Goal: Information Seeking & Learning: Learn about a topic

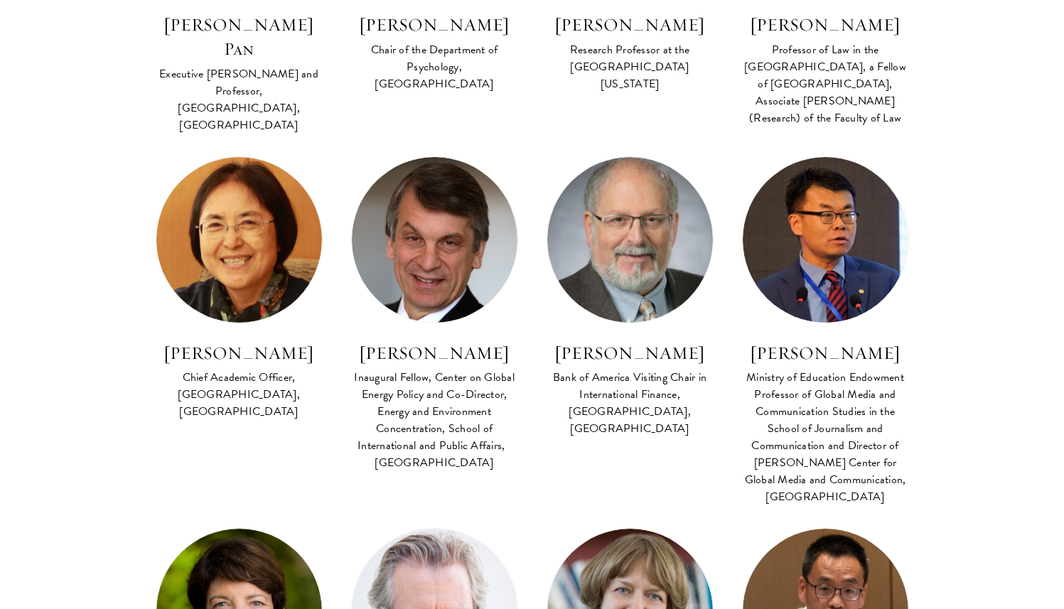
scroll to position [3594, 0]
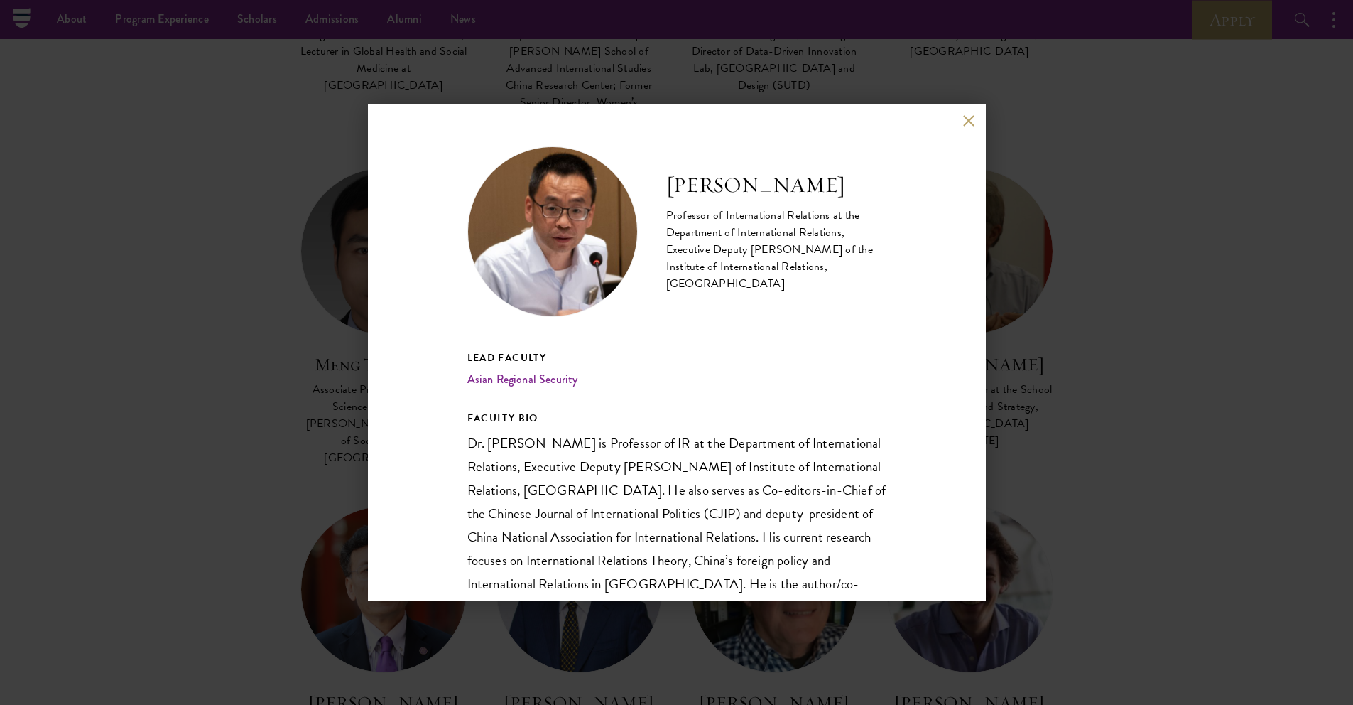
scroll to position [2804, 0]
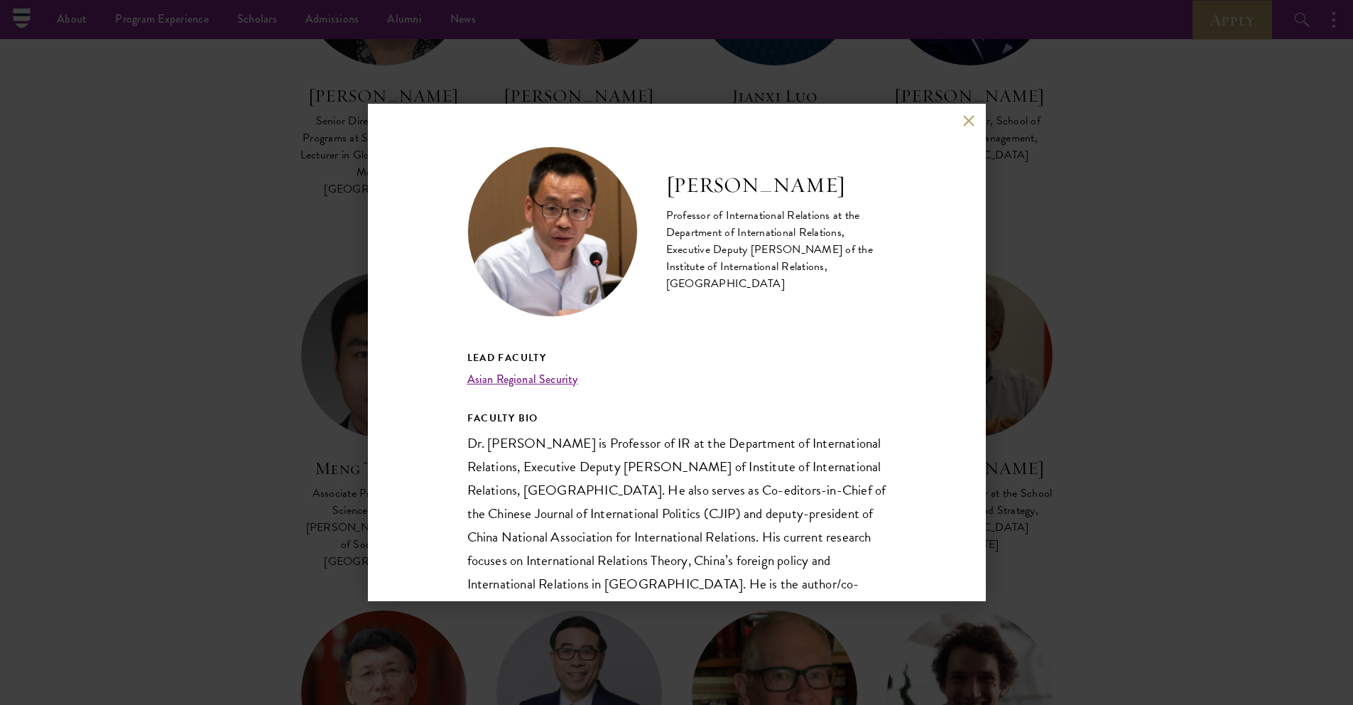
click at [971, 119] on button at bounding box center [969, 120] width 12 height 12
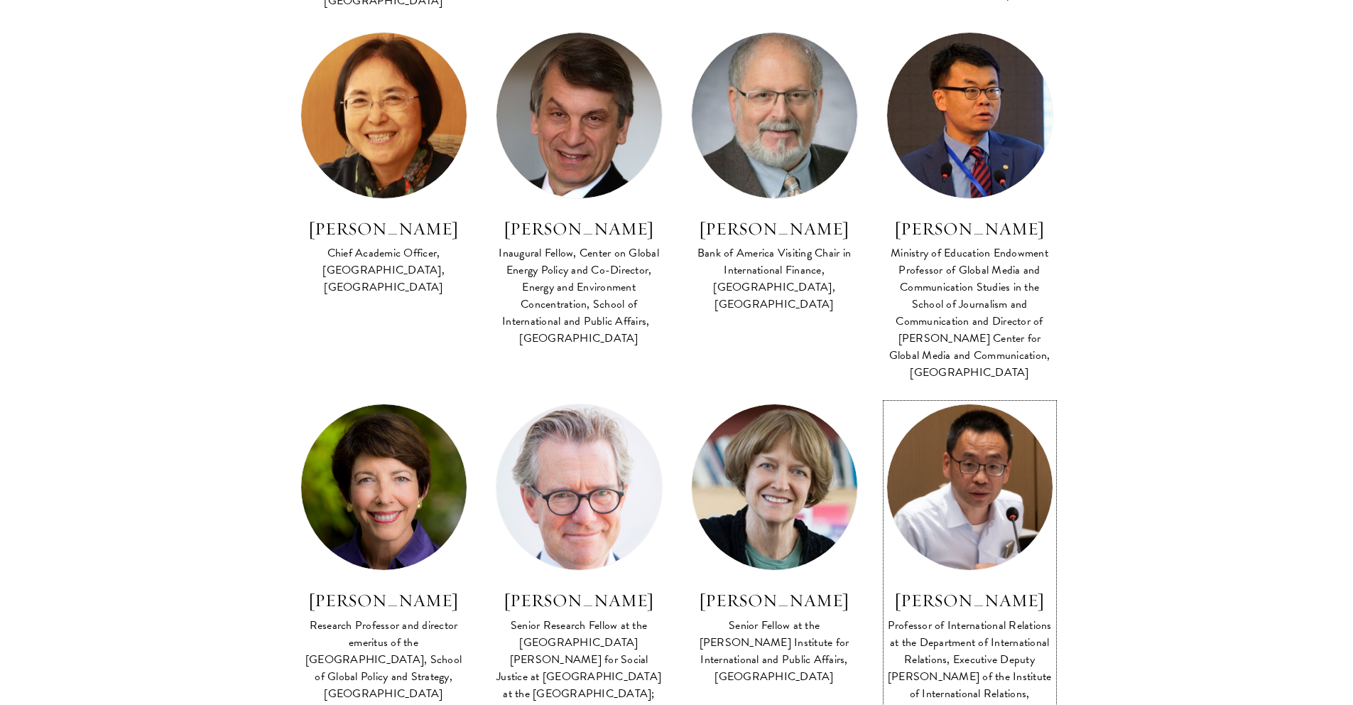
scroll to position [3713, 0]
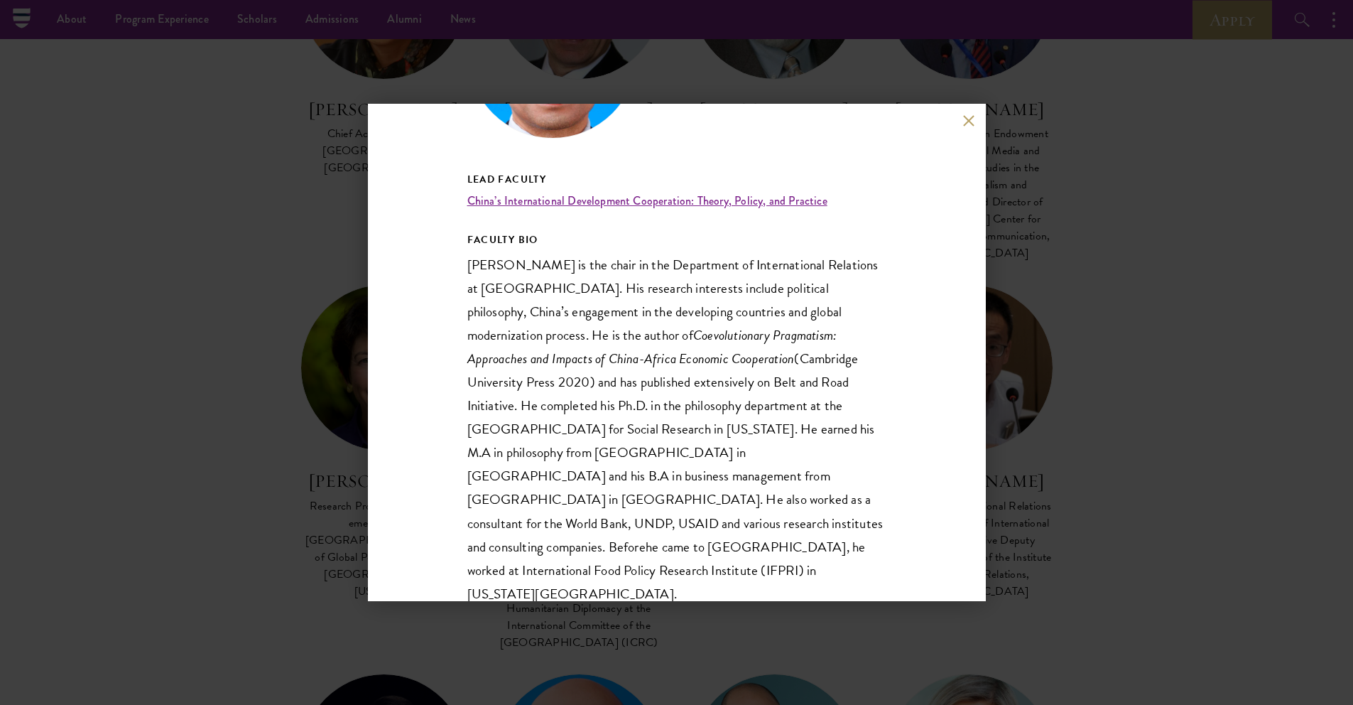
scroll to position [3827, 0]
drag, startPoint x: 521, startPoint y: 263, endPoint x: 577, endPoint y: 258, distance: 55.6
click at [577, 258] on p "Professor Tang Xiaoyang is the chair in the Department of International Relatio…" at bounding box center [676, 429] width 419 height 352
click at [583, 254] on p "Professor Tang Xiaoyang is the chair in the Department of International Relatio…" at bounding box center [676, 429] width 419 height 352
drag, startPoint x: 465, startPoint y: 265, endPoint x: 596, endPoint y: 256, distance: 131.1
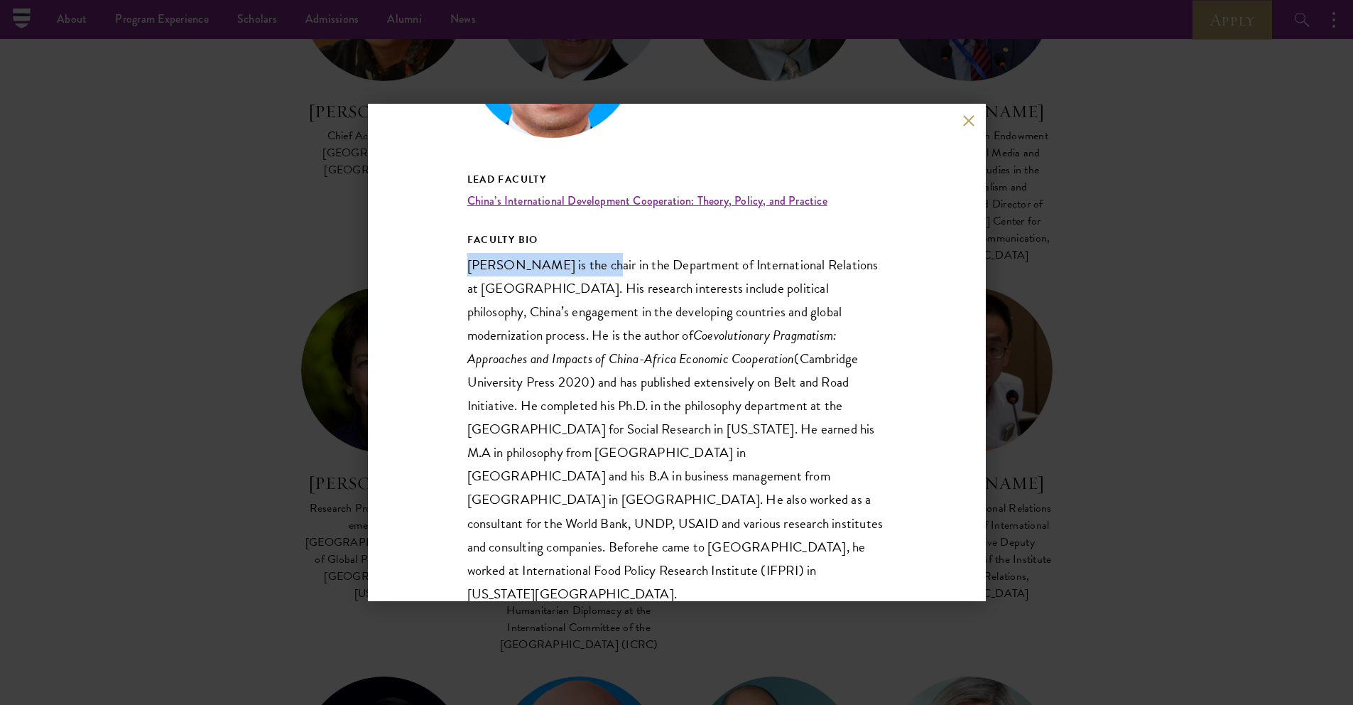
click at [596, 256] on div "Tang Xiaoyang Professor and Chair in the Department of International Relations,…" at bounding box center [677, 352] width 618 height 497
copy p "Professor Tang Xiaoyang"
click at [969, 124] on button at bounding box center [969, 120] width 12 height 12
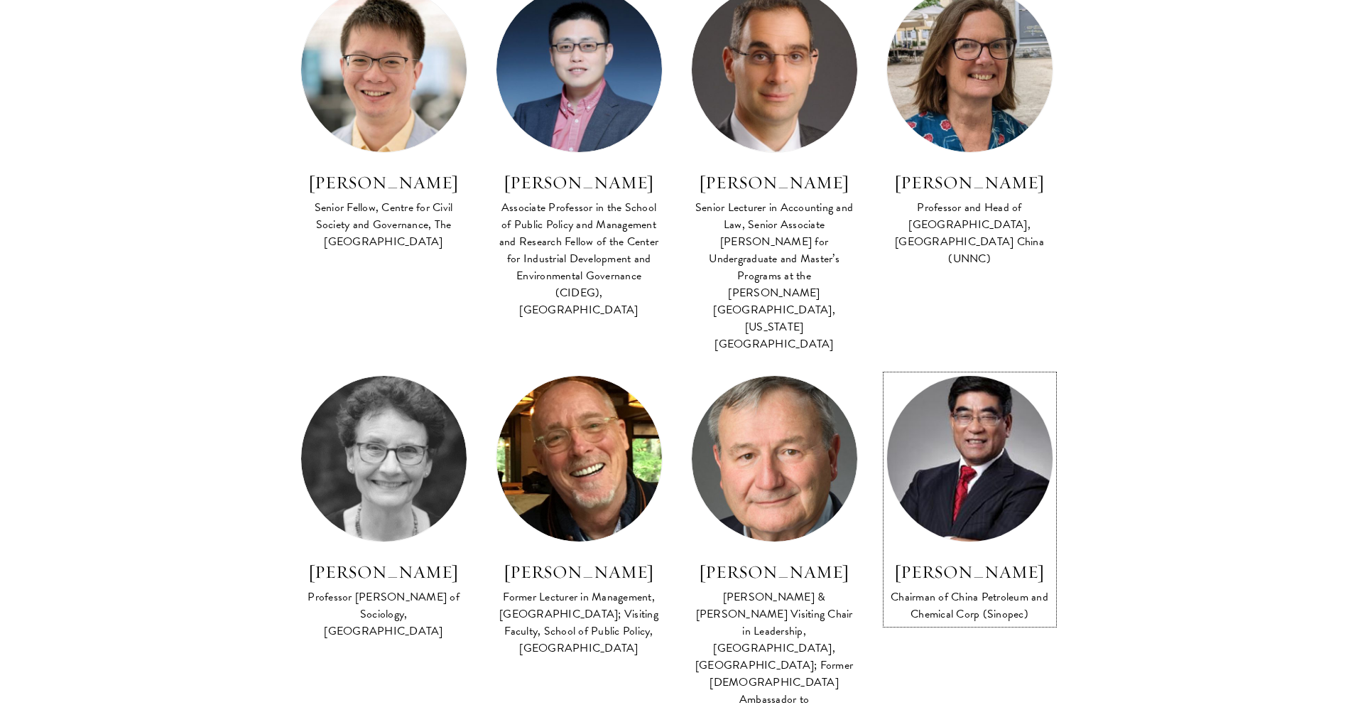
scroll to position [1005, 0]
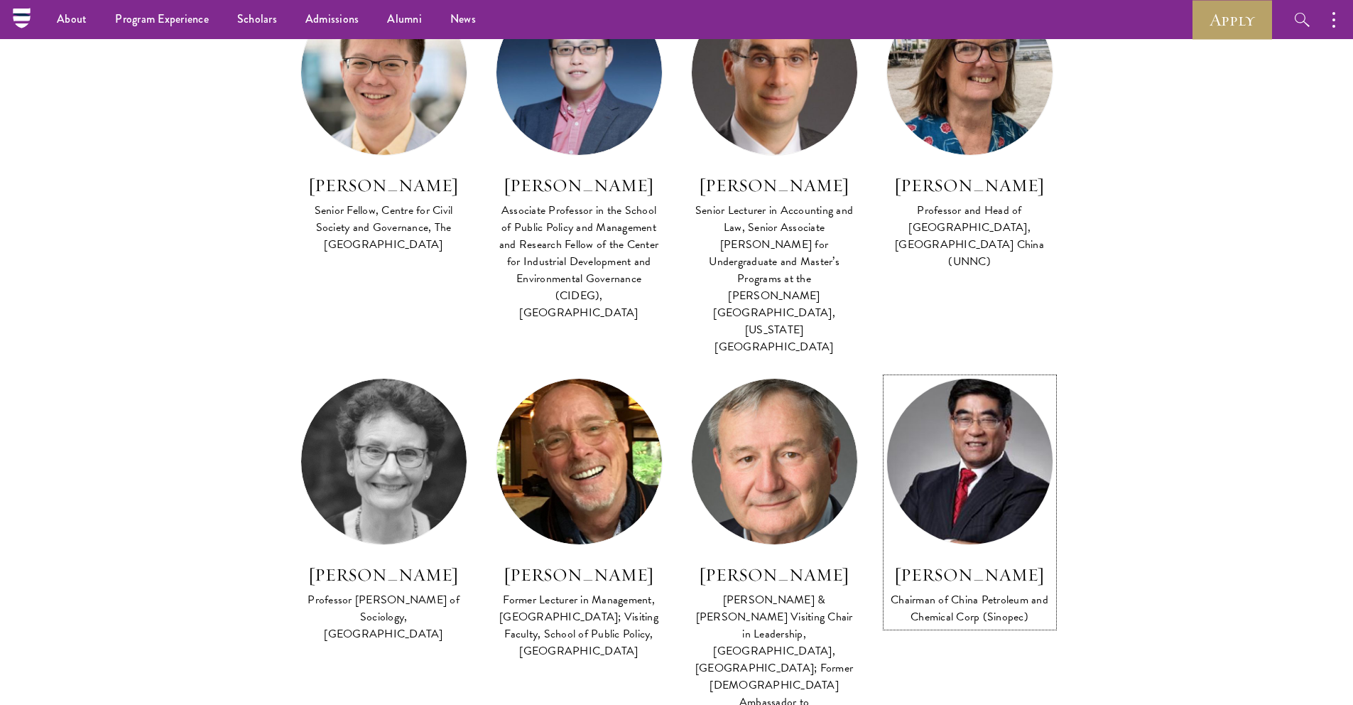
click at [930, 423] on img at bounding box center [970, 462] width 182 height 182
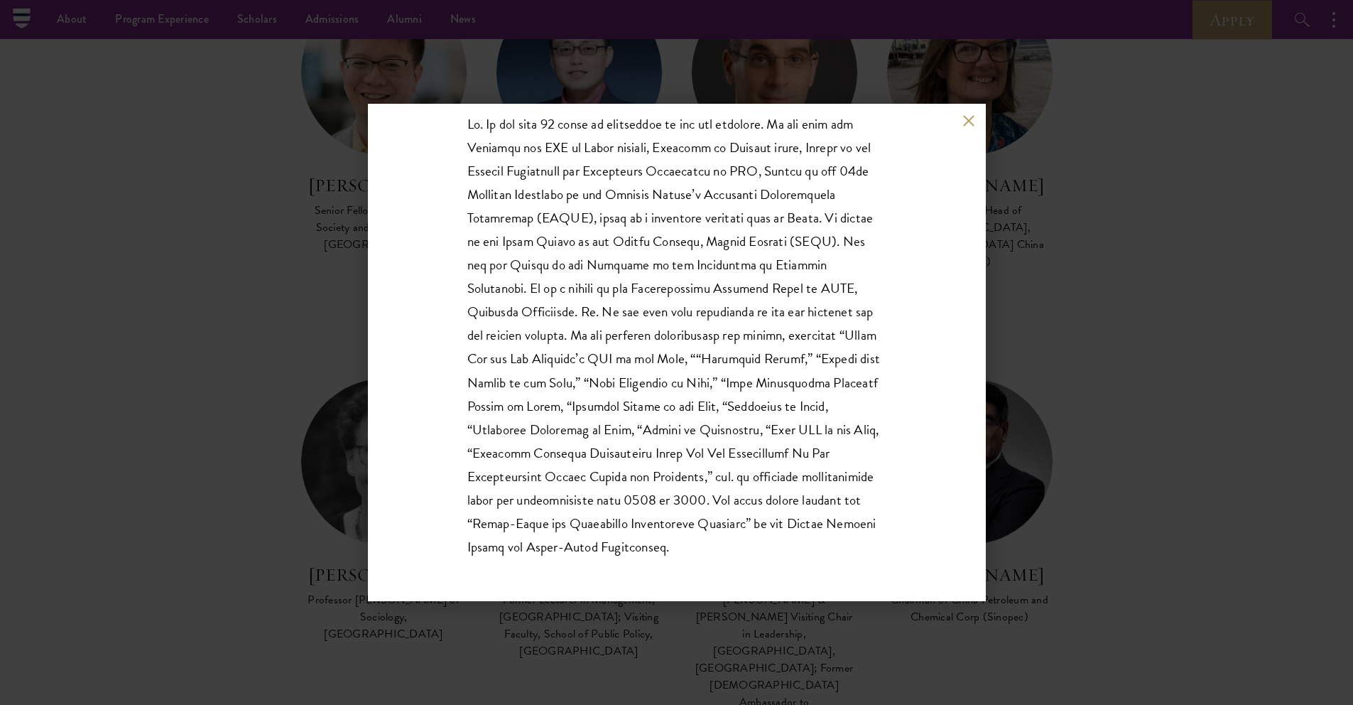
scroll to position [342, 0]
click at [1059, 451] on div "Fu Chengyu Chairman of China Petroleum and Chemical Corp (Sinopec) Lead Faculty…" at bounding box center [676, 352] width 1353 height 705
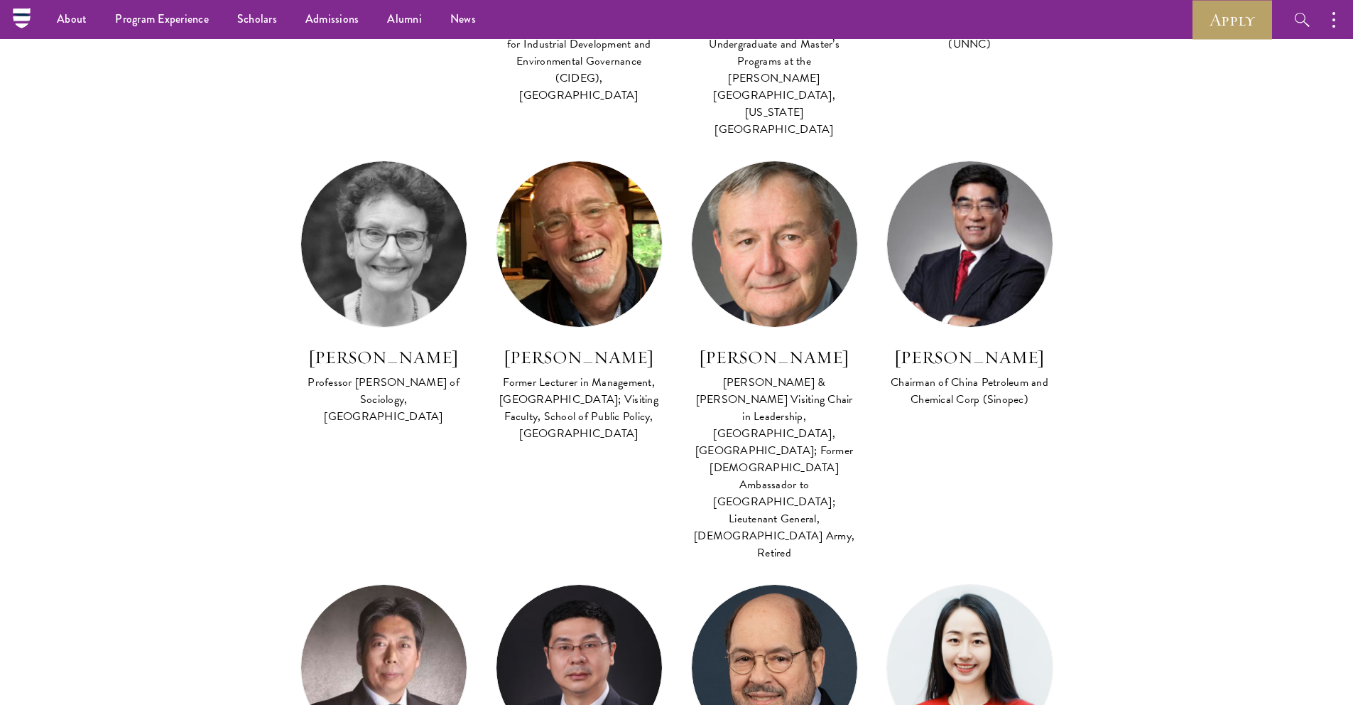
scroll to position [1220, 0]
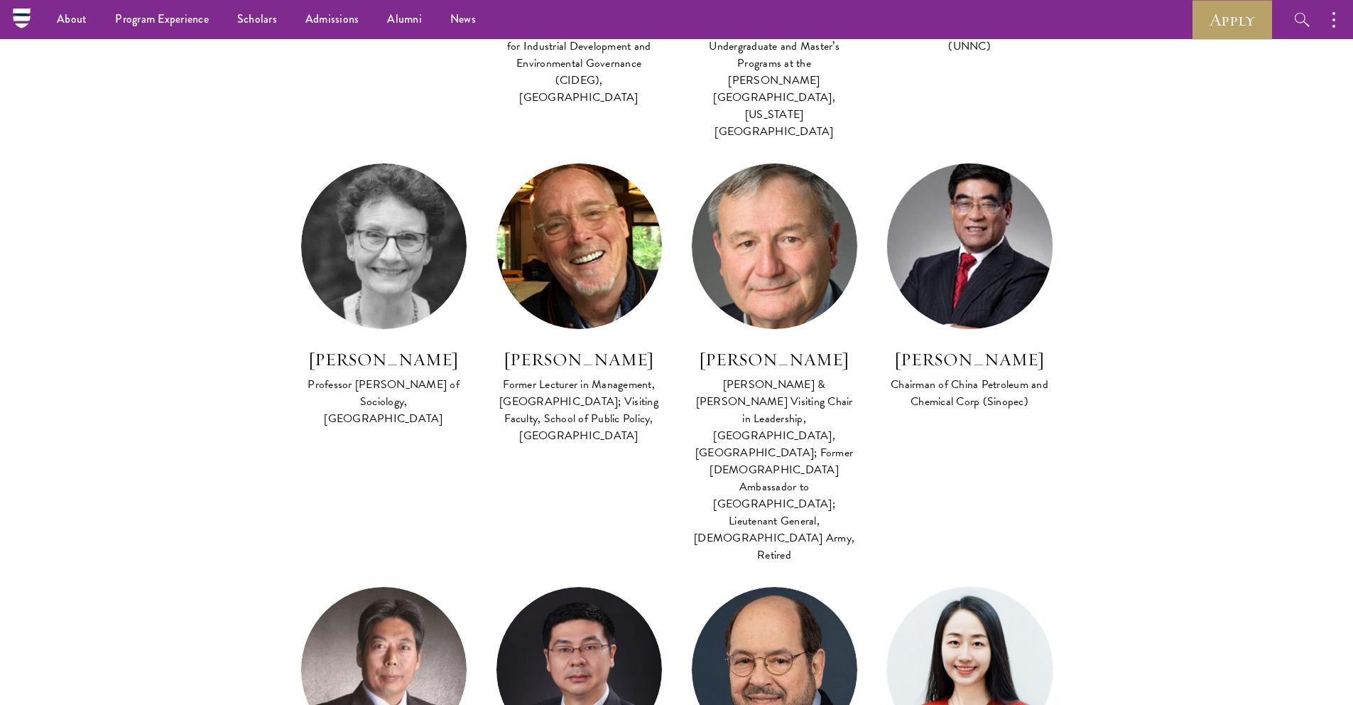
click at [943, 185] on img at bounding box center [970, 247] width 182 height 182
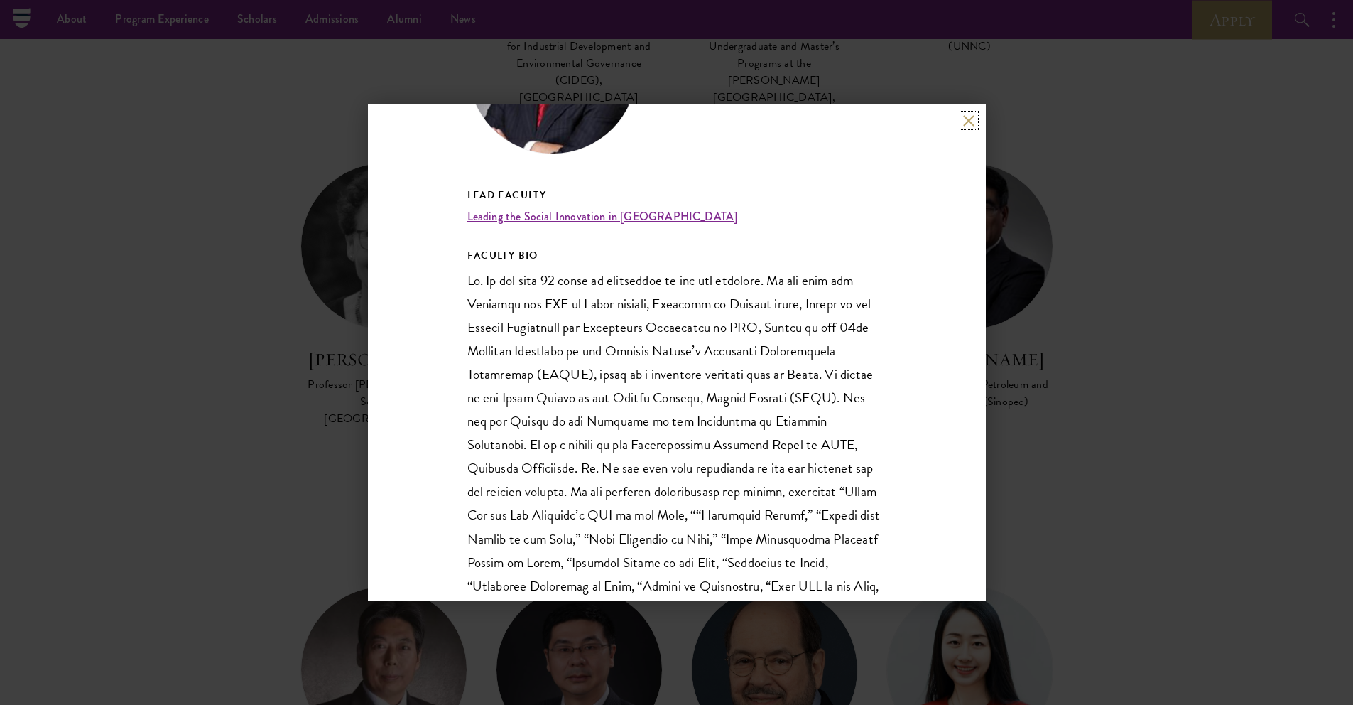
scroll to position [215, 0]
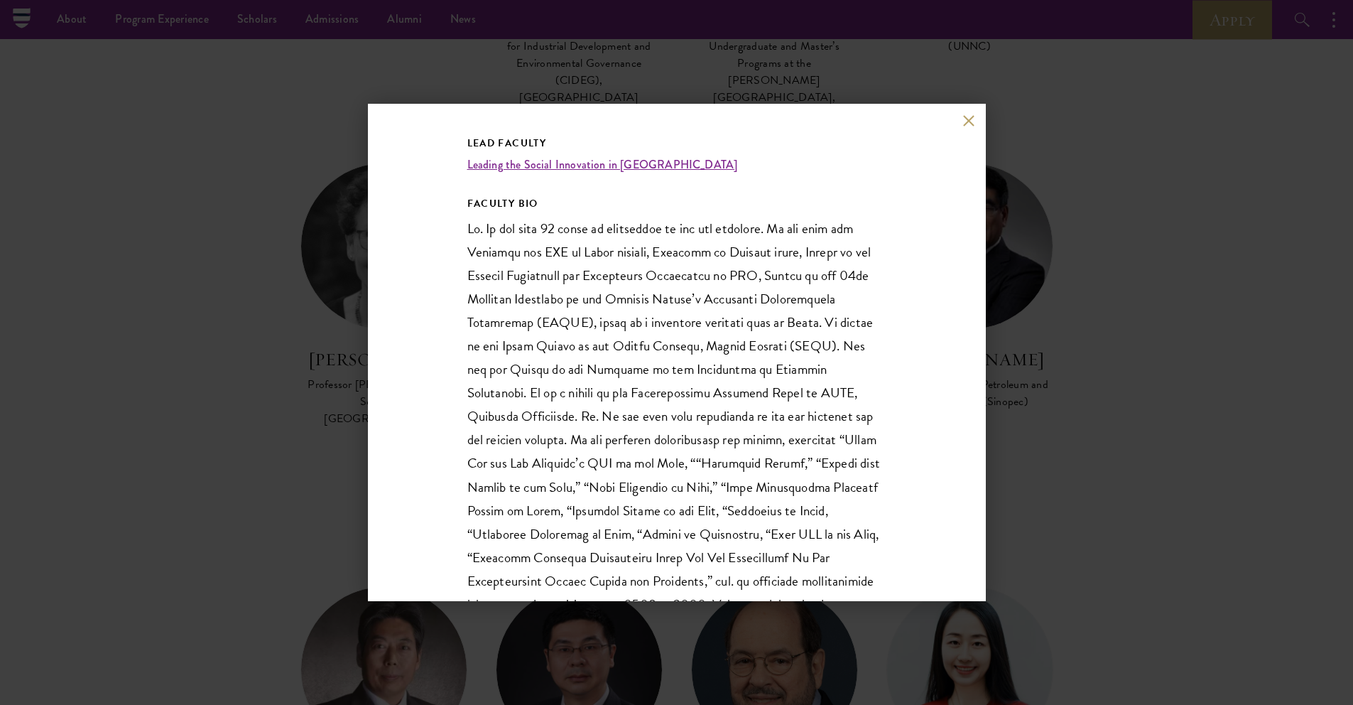
click at [1063, 410] on div "Fu Chengyu Chairman of China Petroleum and Chemical Corp (Sinopec) Lead Faculty…" at bounding box center [676, 352] width 1353 height 705
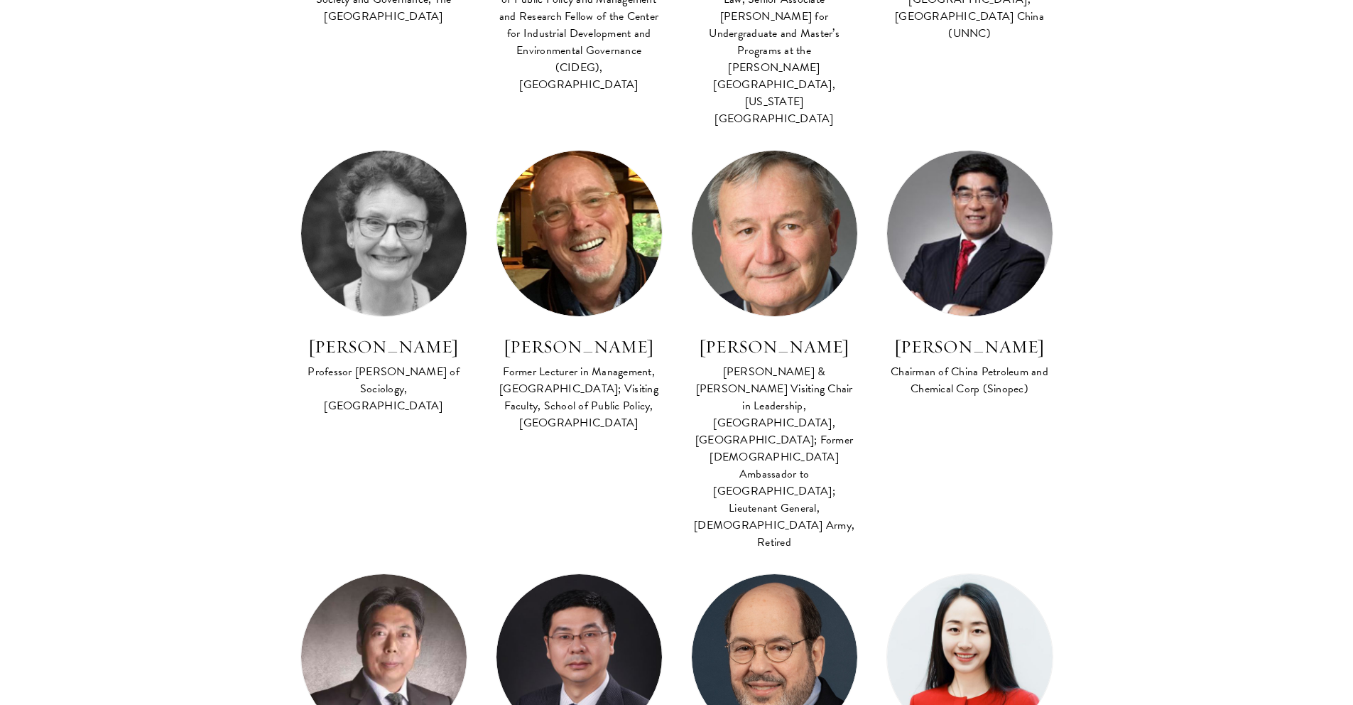
scroll to position [1244, 0]
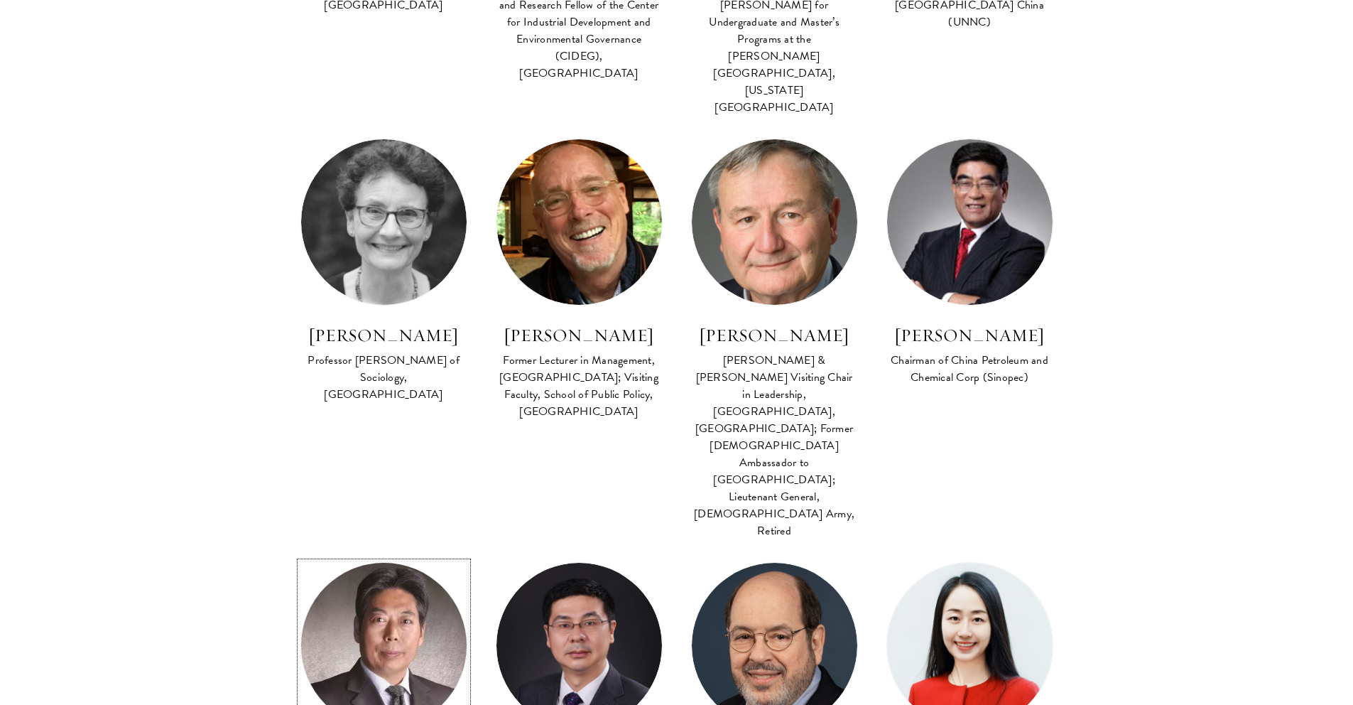
click at [305, 554] on img at bounding box center [384, 645] width 182 height 182
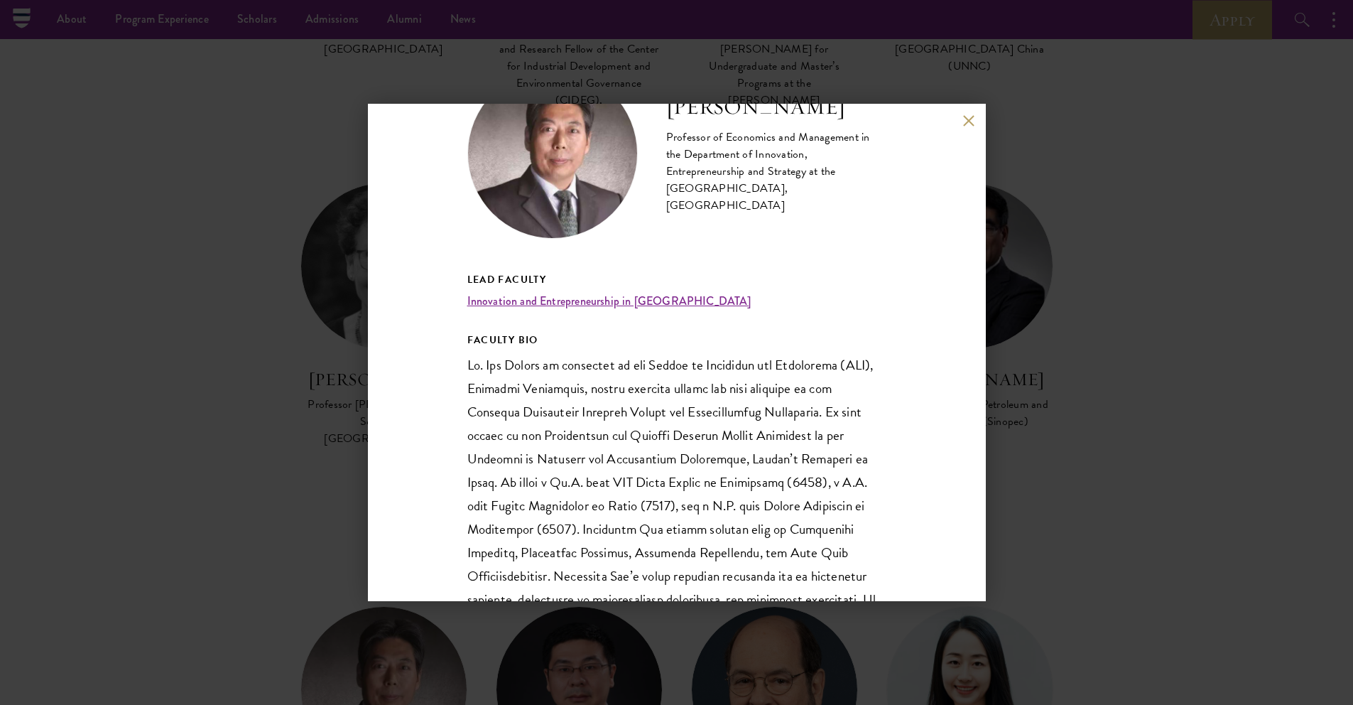
scroll to position [58, 0]
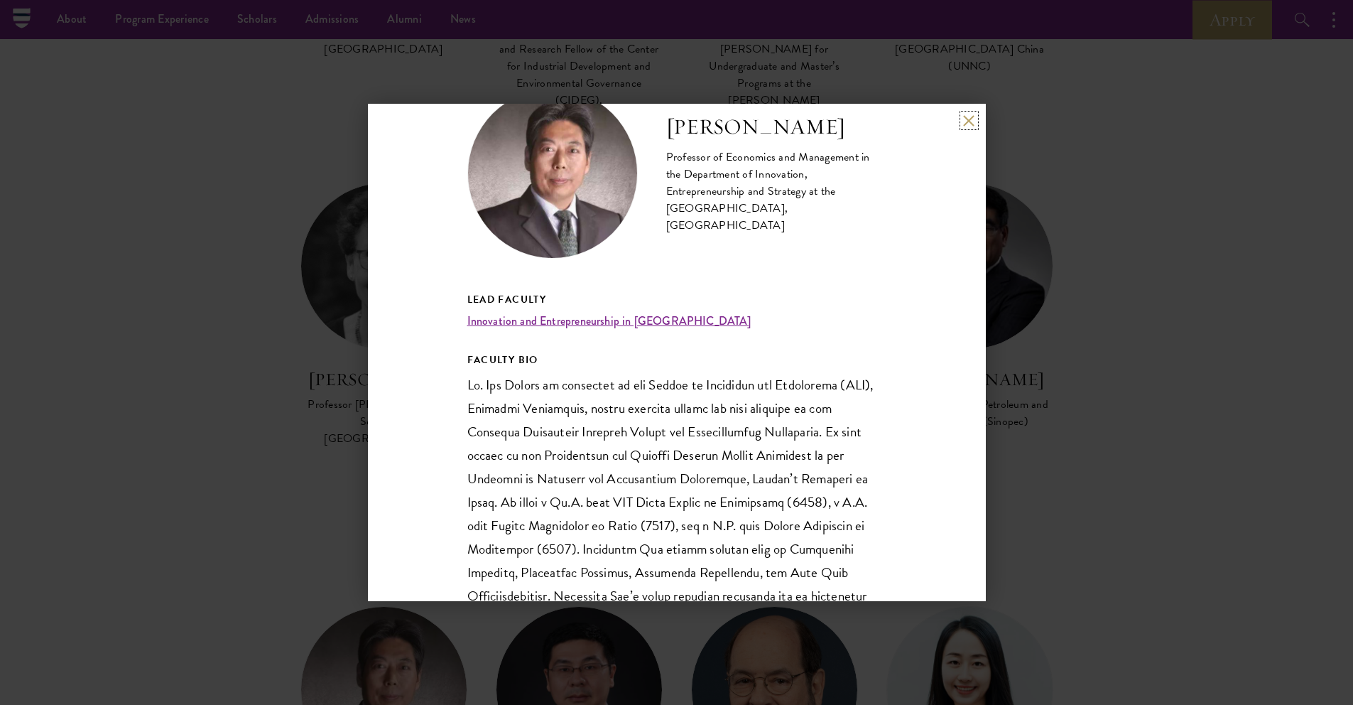
click at [965, 117] on button at bounding box center [969, 120] width 12 height 12
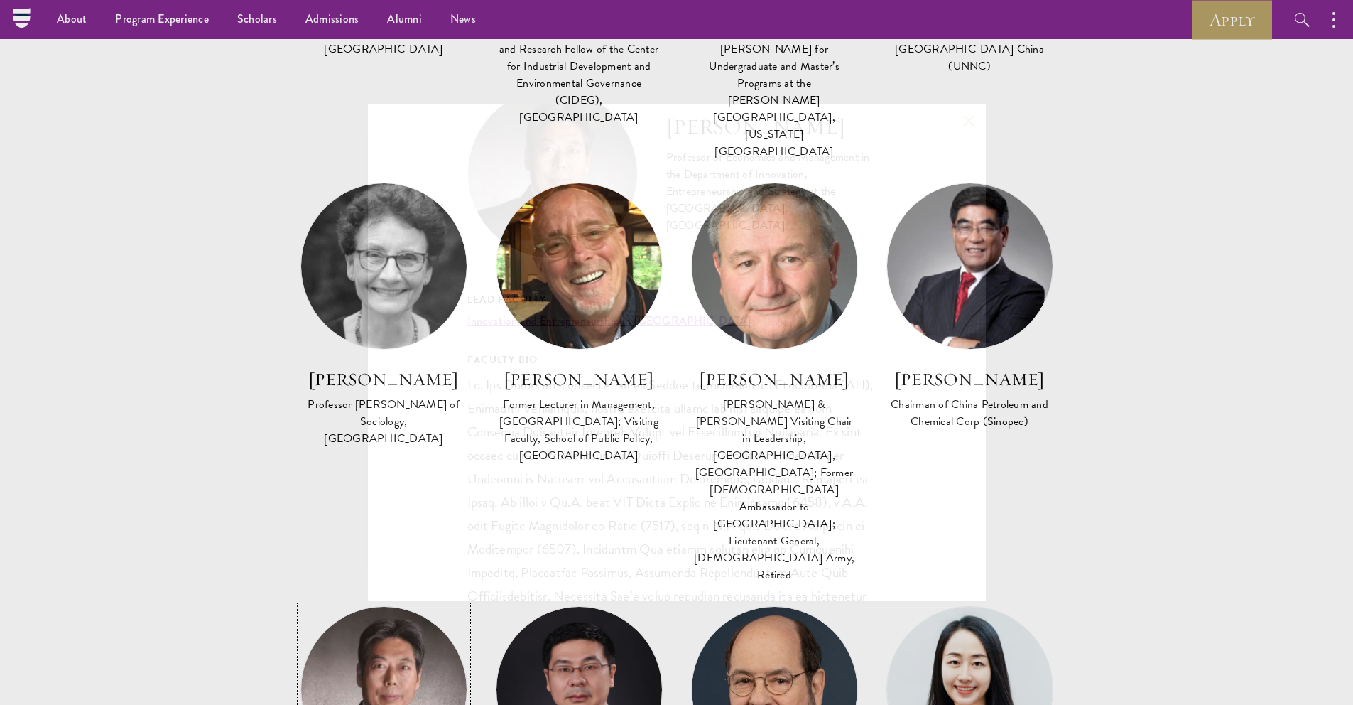
scroll to position [1248, 0]
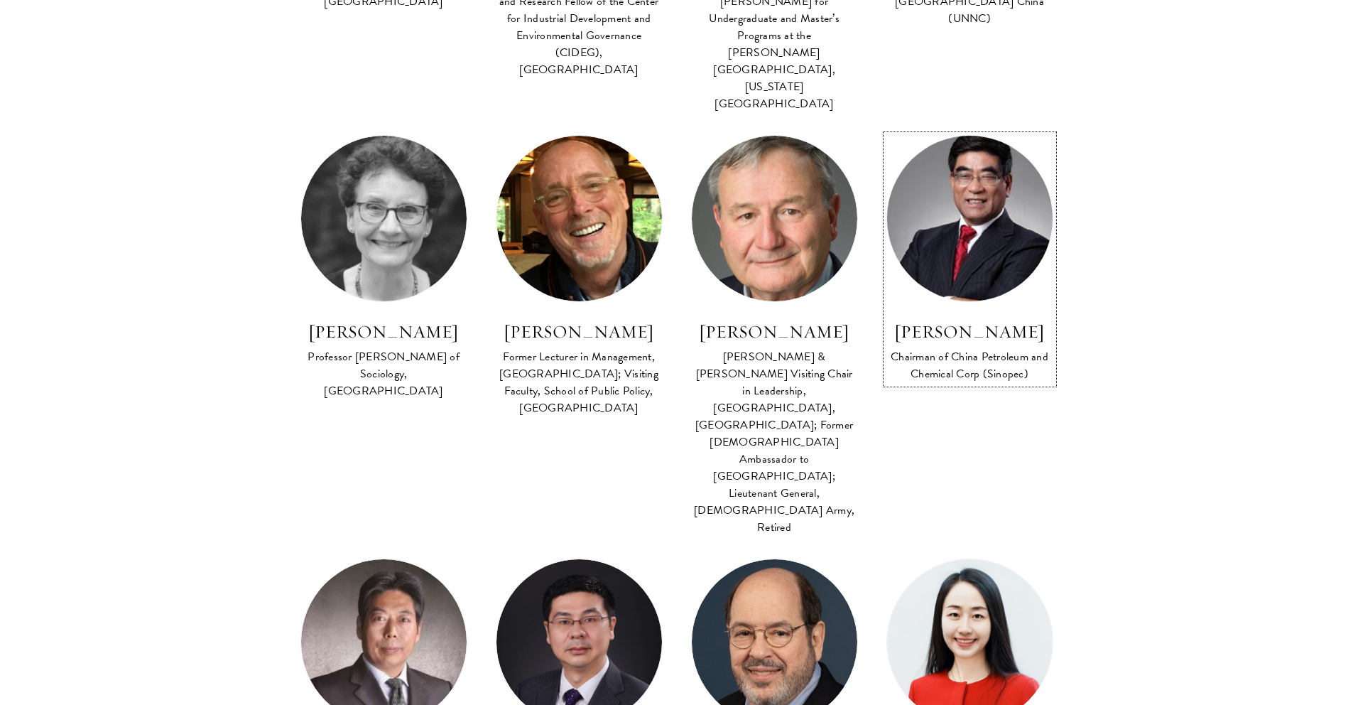
click at [934, 128] on img at bounding box center [970, 219] width 182 height 182
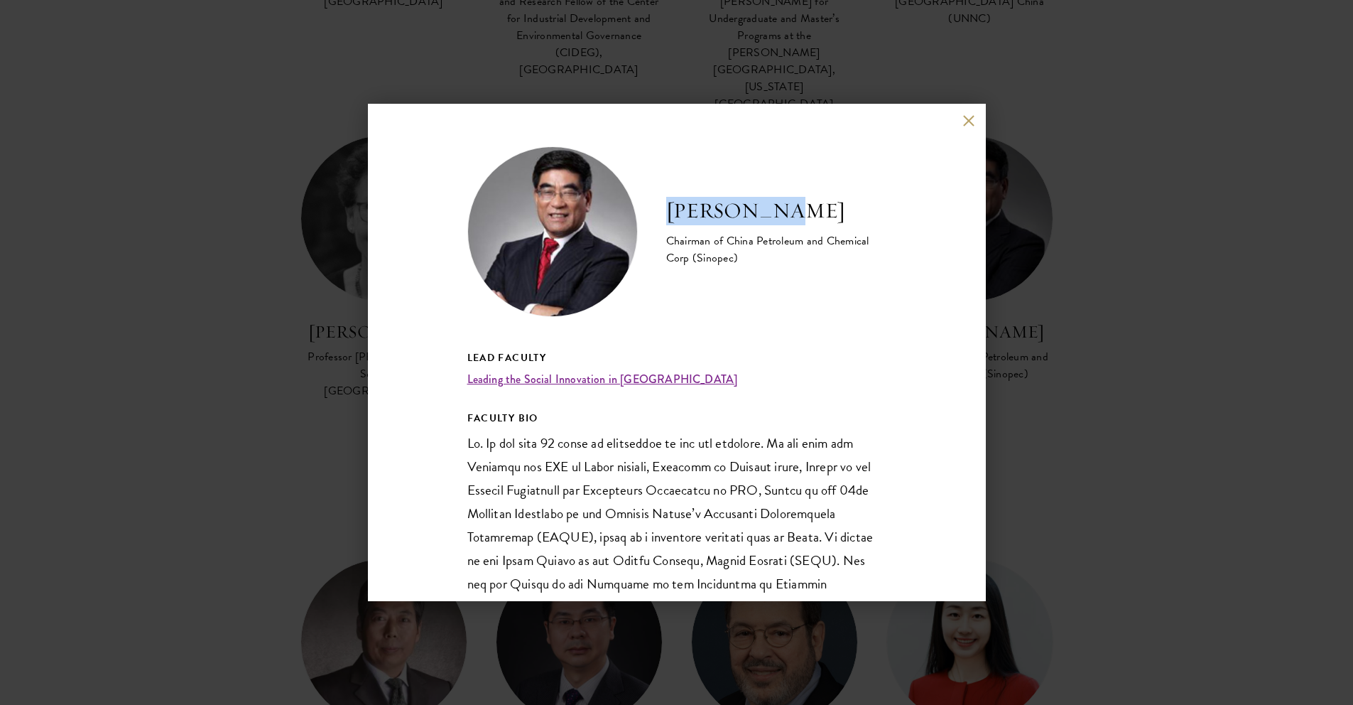
drag, startPoint x: 664, startPoint y: 210, endPoint x: 833, endPoint y: 210, distance: 168.4
click at [833, 210] on div "Fu Chengyu Chairman of China Petroleum and Chemical Corp (Sinopec)" at bounding box center [676, 231] width 419 height 171
copy h2 "[PERSON_NAME]"
